Goal: Transaction & Acquisition: Subscribe to service/newsletter

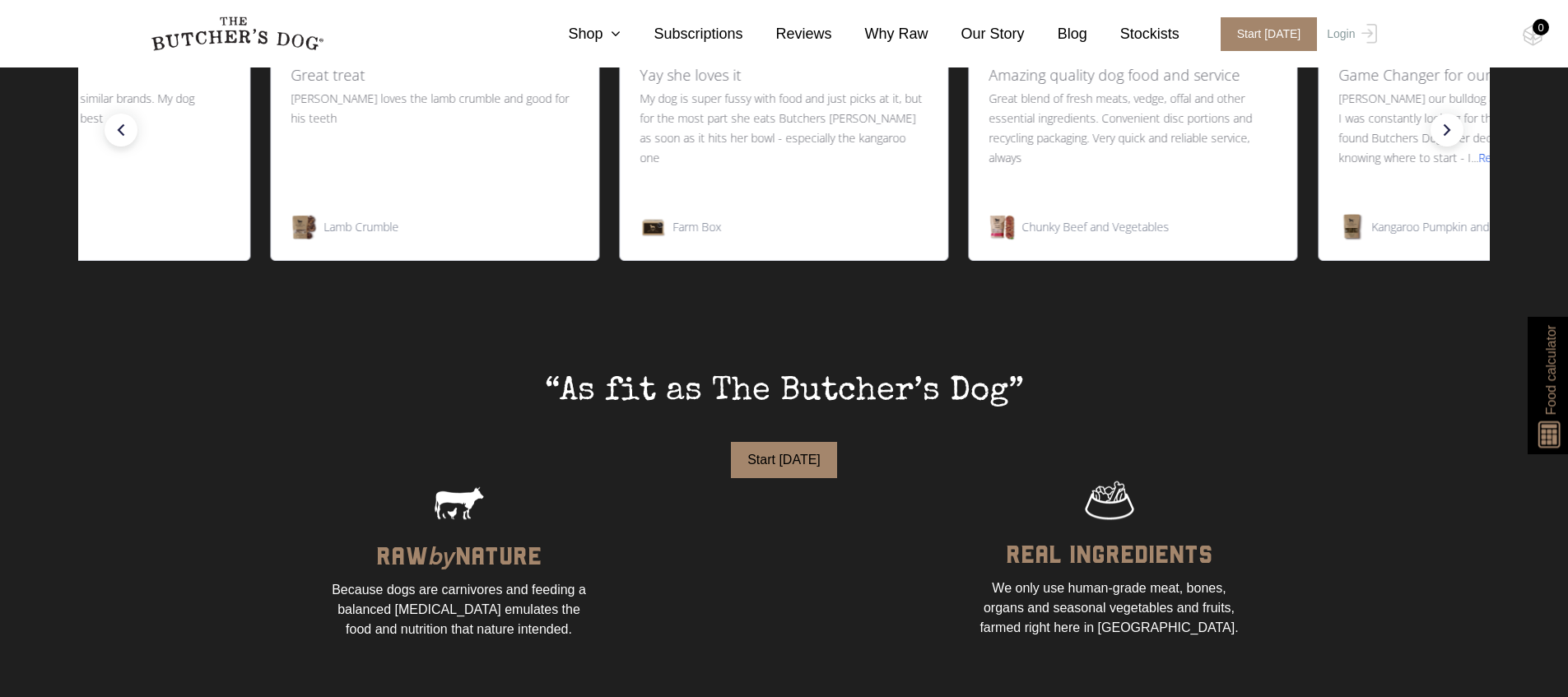
scroll to position [891, 0]
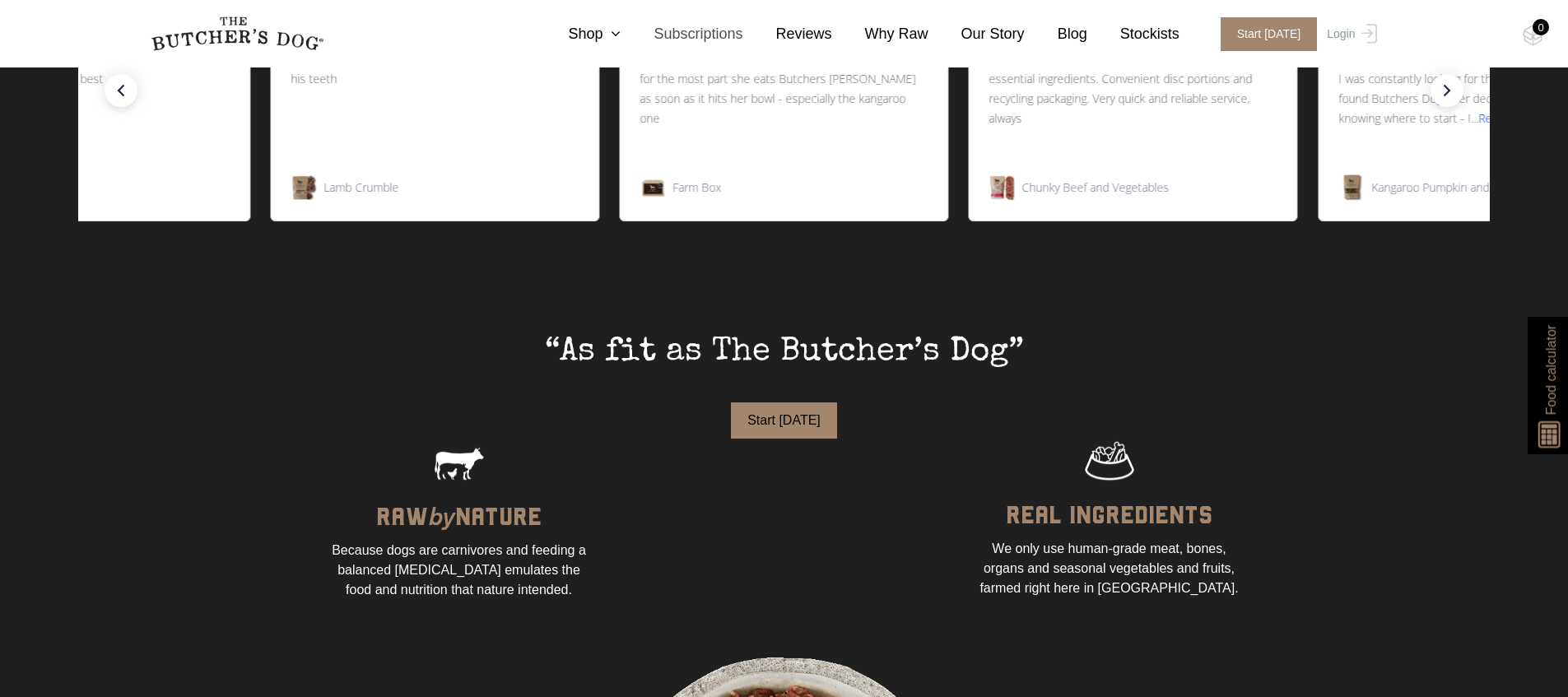
click at [625, 32] on link "Subscriptions" at bounding box center [681, 34] width 122 height 22
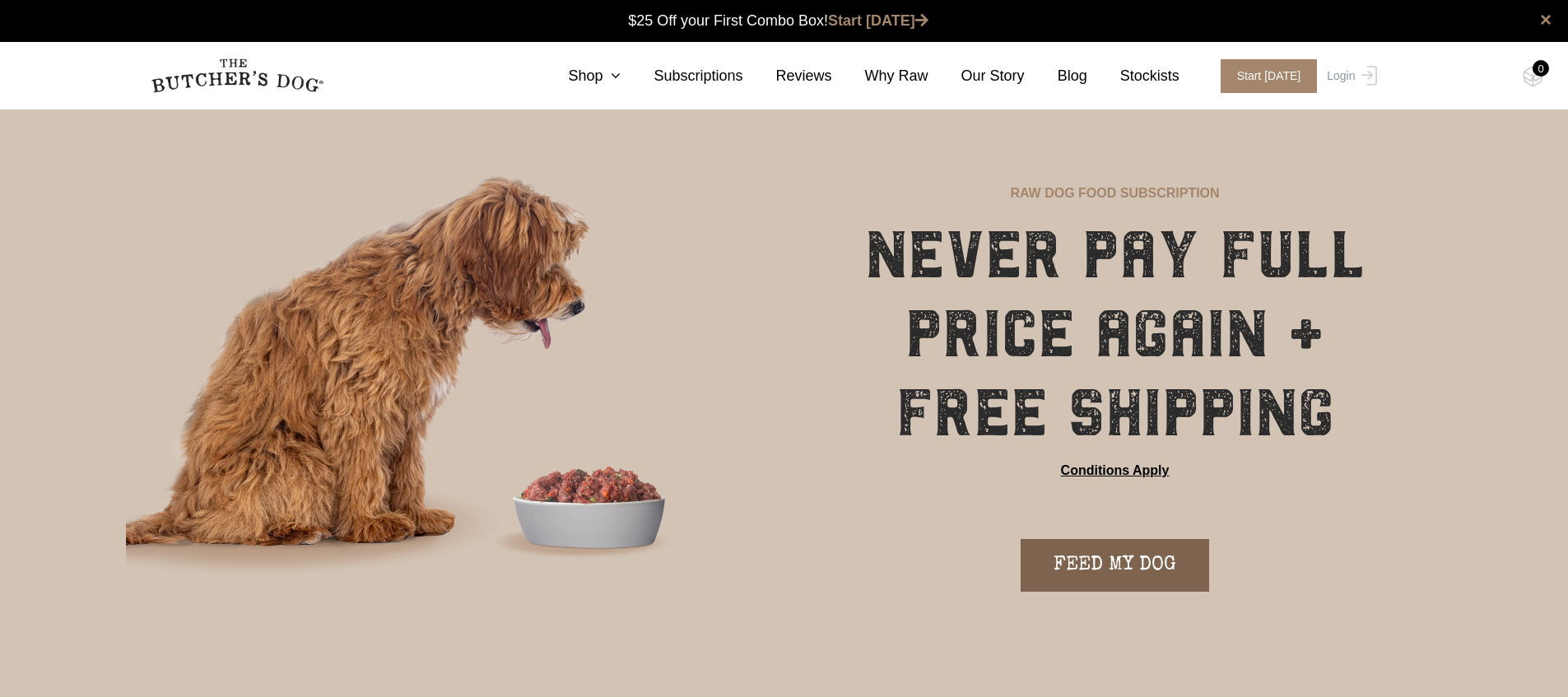
click at [1126, 553] on link "FEED MY DOG" at bounding box center [1115, 565] width 189 height 53
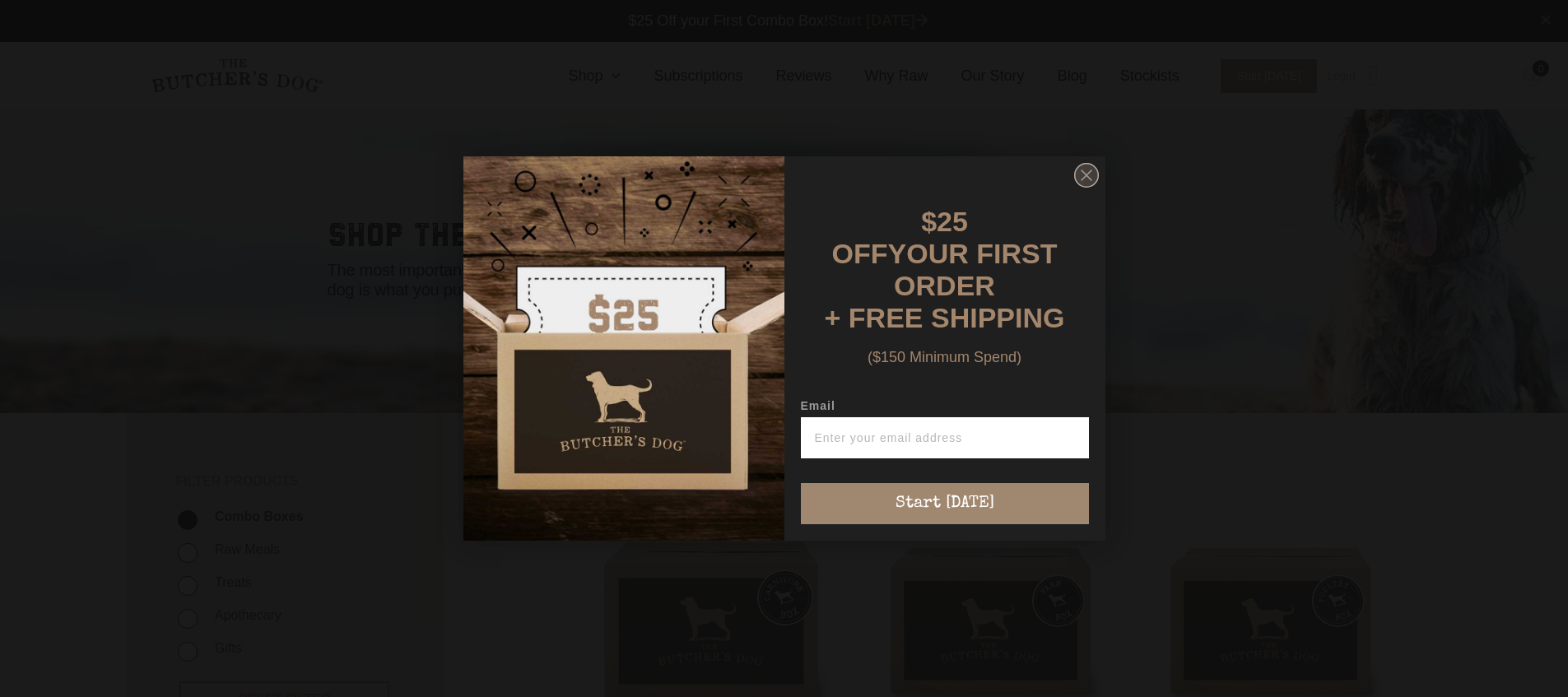
click at [1079, 188] on circle "Close dialog" at bounding box center [1086, 175] width 24 height 24
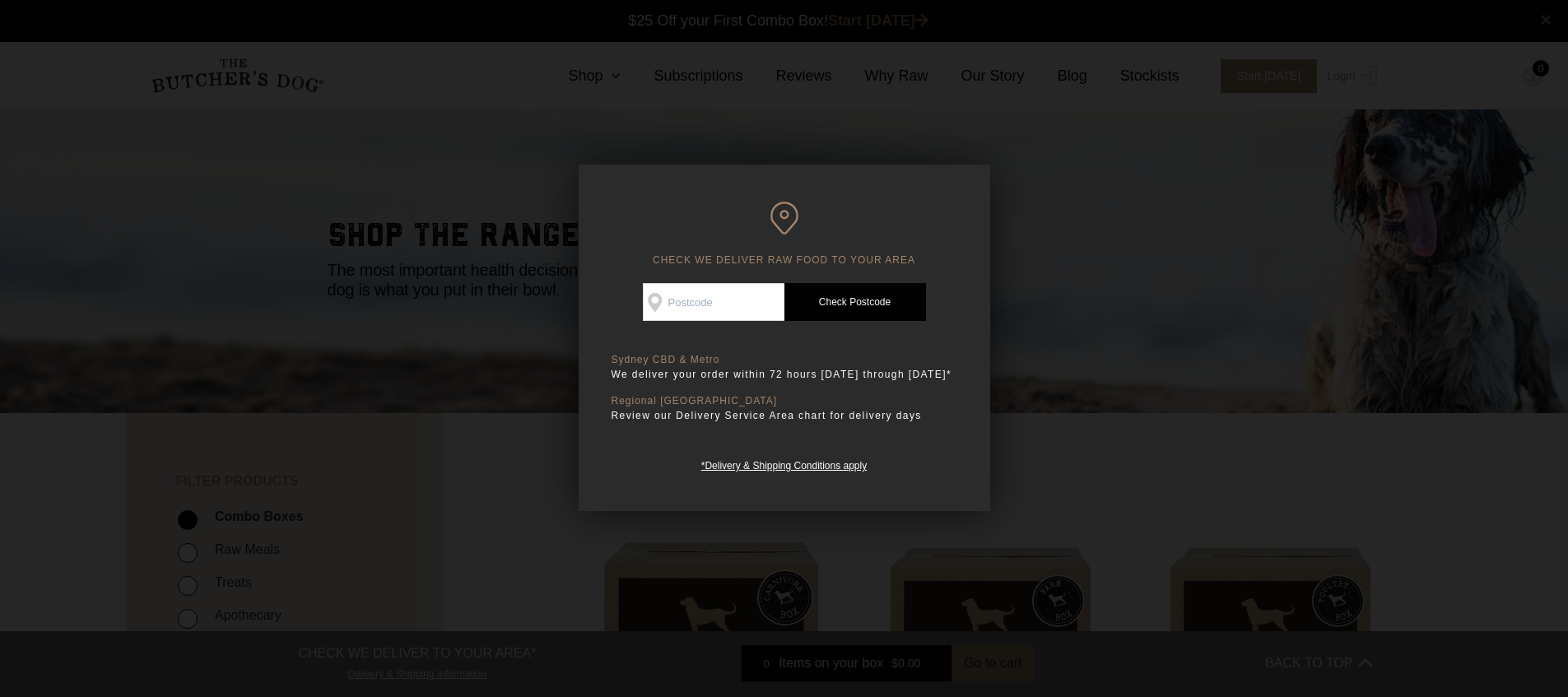
click at [695, 304] on input "Check Availability At" at bounding box center [714, 303] width 142 height 38
type input "2031"
click at [831, 307] on link "Check Postcode" at bounding box center [855, 303] width 142 height 38
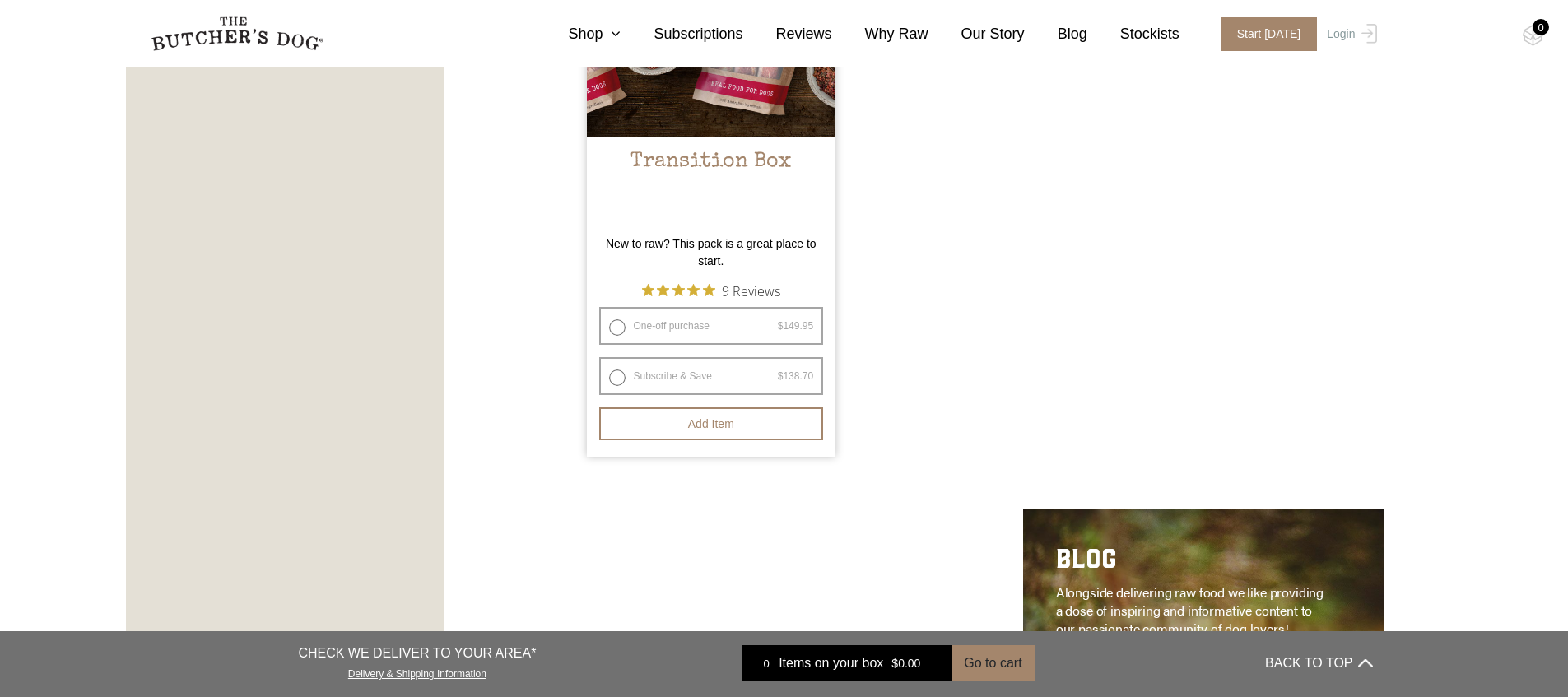
scroll to position [1755, 0]
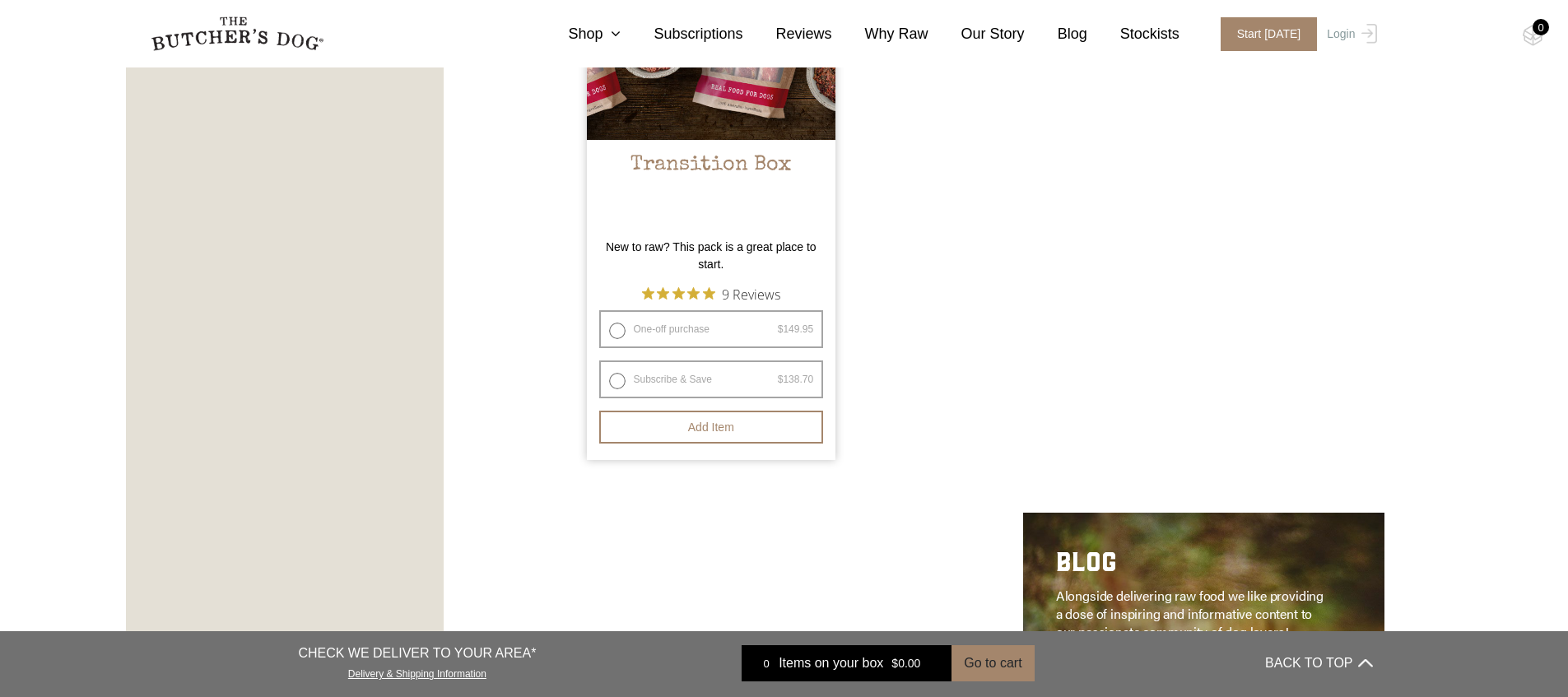
click at [665, 378] on label "Subscribe & Save $ 149.95 Original price was: $149.95. $ 138.70 Current price i…" at bounding box center [712, 379] width 225 height 38
radio input "true"
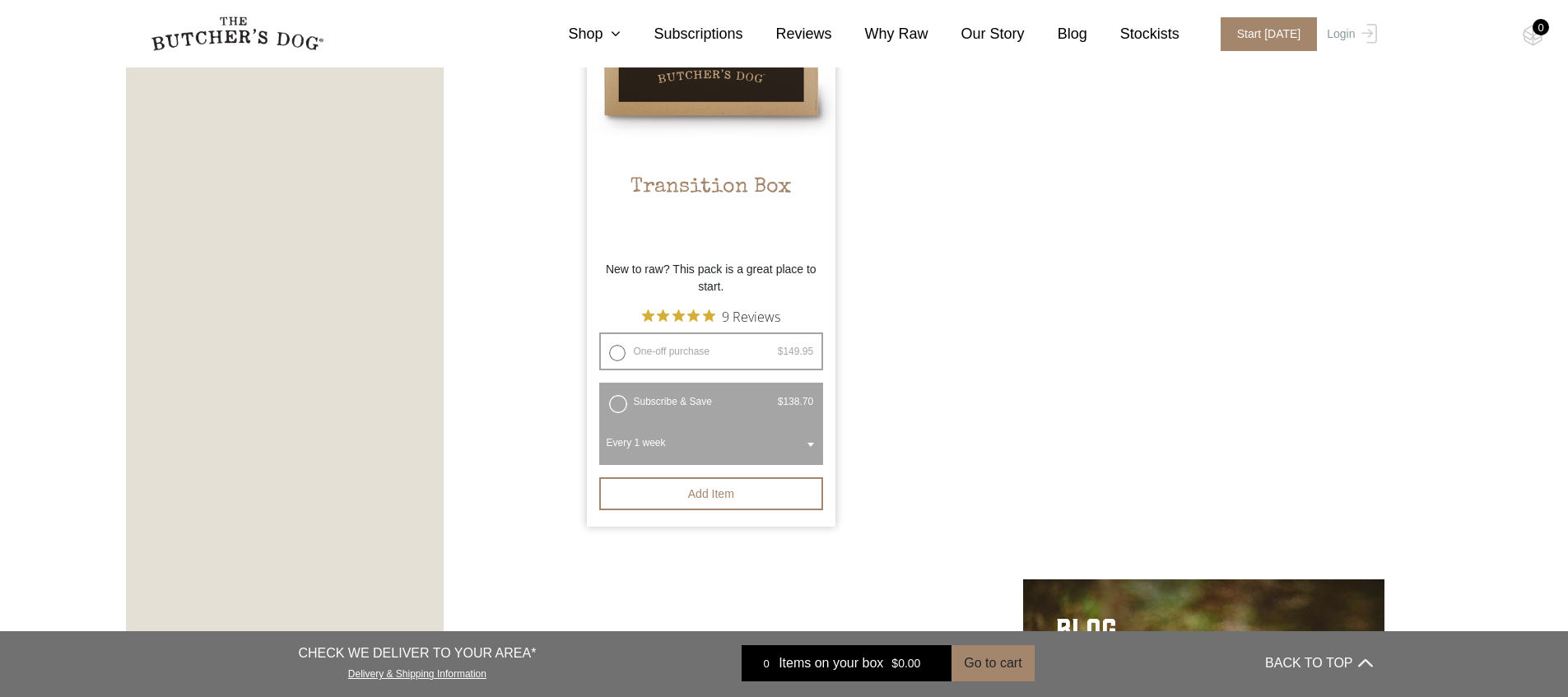
scroll to position [1721, 0]
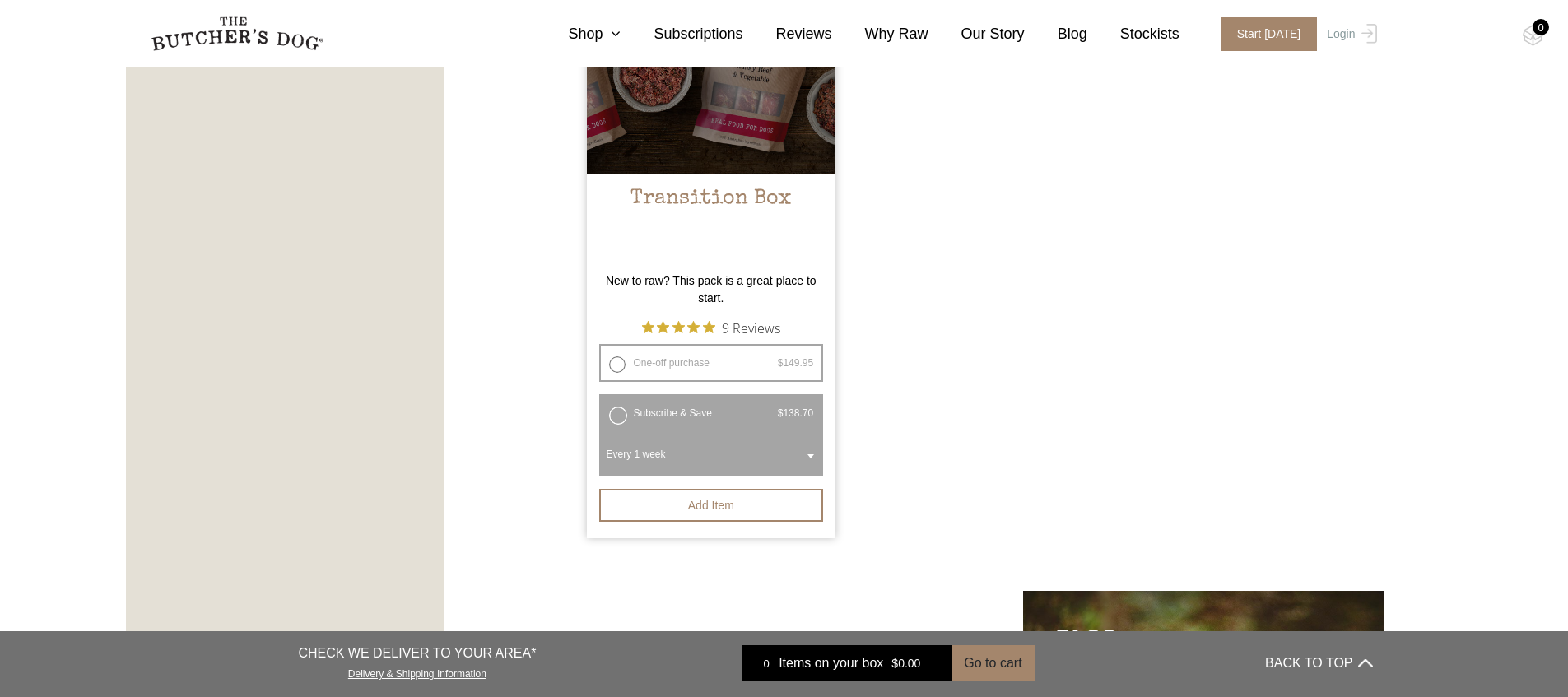
click at [765, 197] on h2 "Transition Box" at bounding box center [712, 225] width 249 height 78
